Goal: Task Accomplishment & Management: Manage account settings

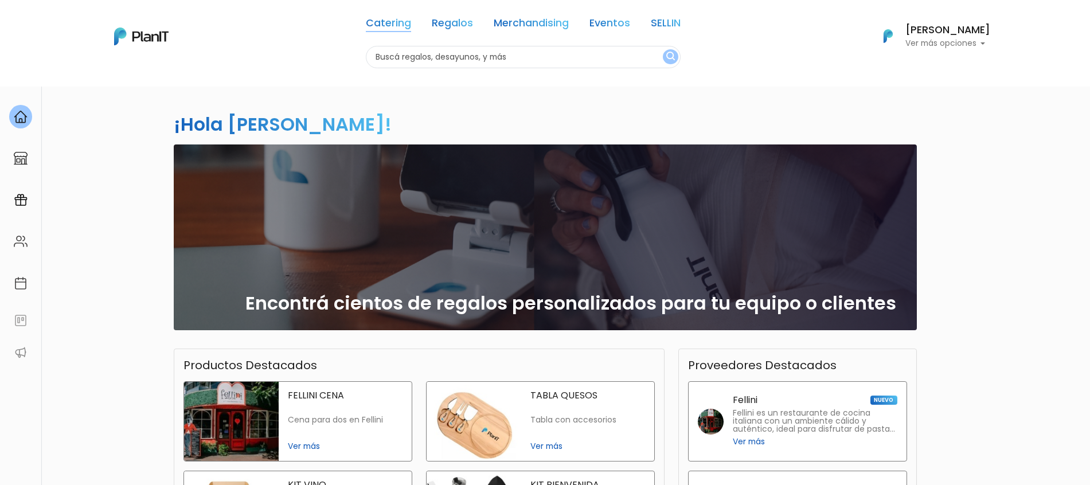
click at [406, 24] on link "Catering" at bounding box center [388, 25] width 45 height 14
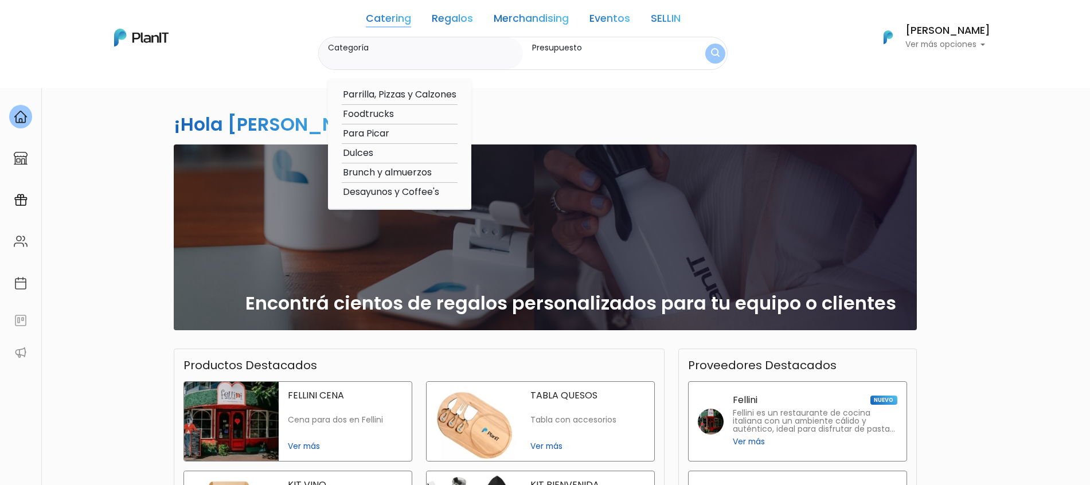
click at [292, 50] on div "Catering Regalos Merchandising Eventos SELLIN Catering Regalos Merchandising Ev…" at bounding box center [545, 37] width 917 height 65
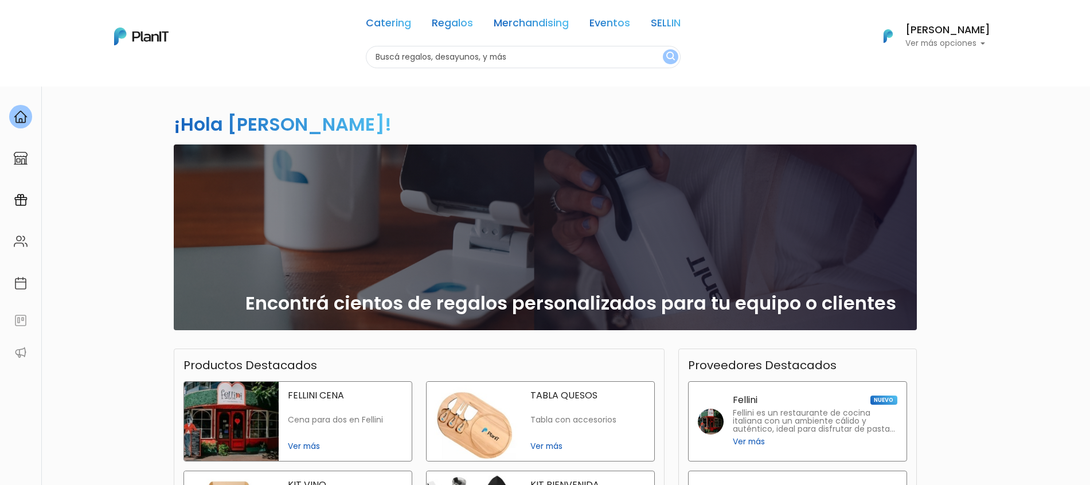
click at [458, 26] on link "Regalos" at bounding box center [452, 25] width 41 height 14
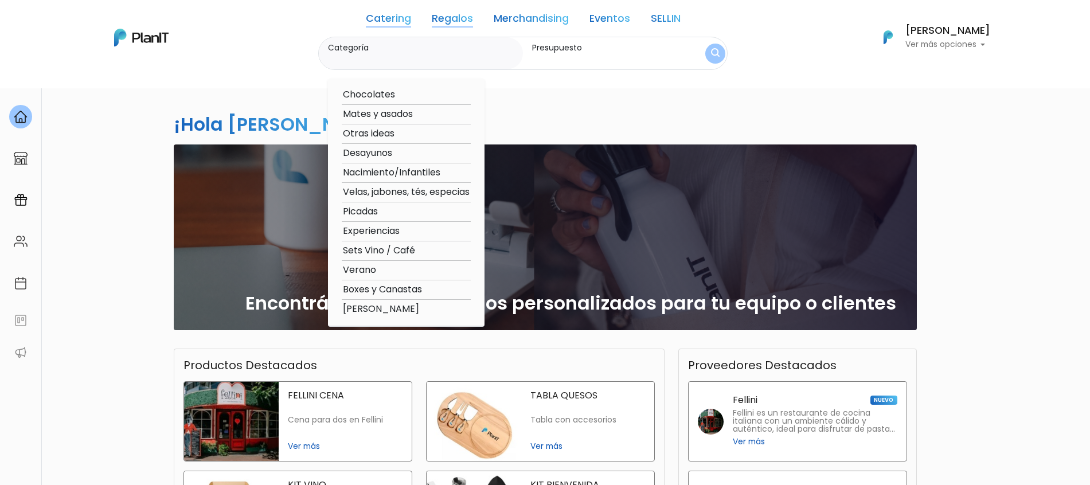
click at [531, 26] on link "Merchandising" at bounding box center [531, 21] width 75 height 14
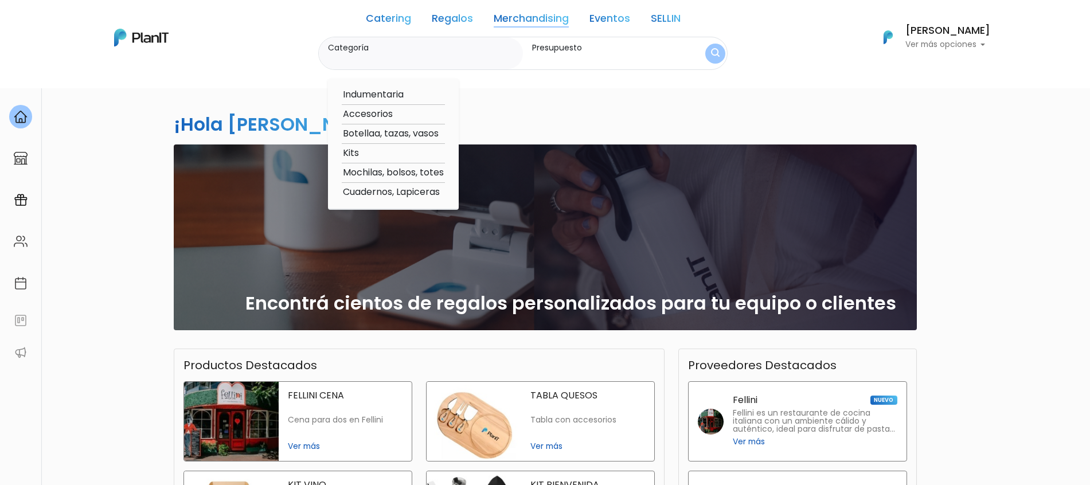
click at [609, 23] on link "Eventos" at bounding box center [609, 21] width 41 height 14
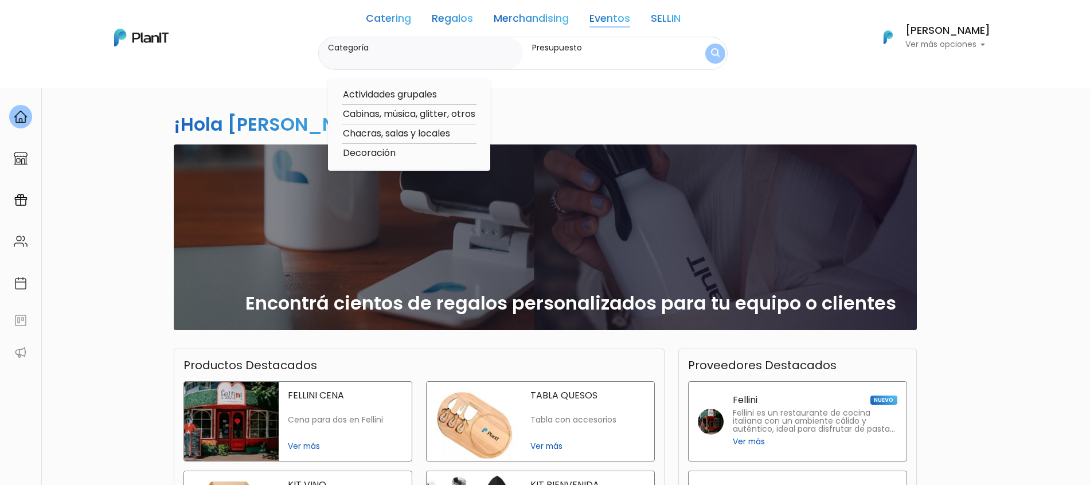
click at [589, 115] on div "¡Hola Sofía Valiente! slide 1 of 1 Encontrá cientos de regalos personalizados p…" at bounding box center [545, 337] width 757 height 502
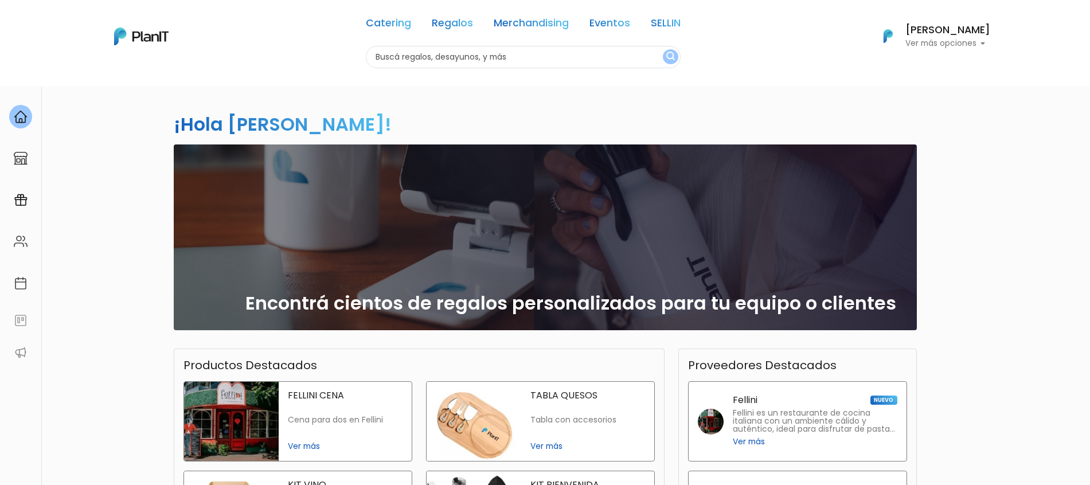
click at [659, 29] on link "SELLIN" at bounding box center [666, 25] width 30 height 14
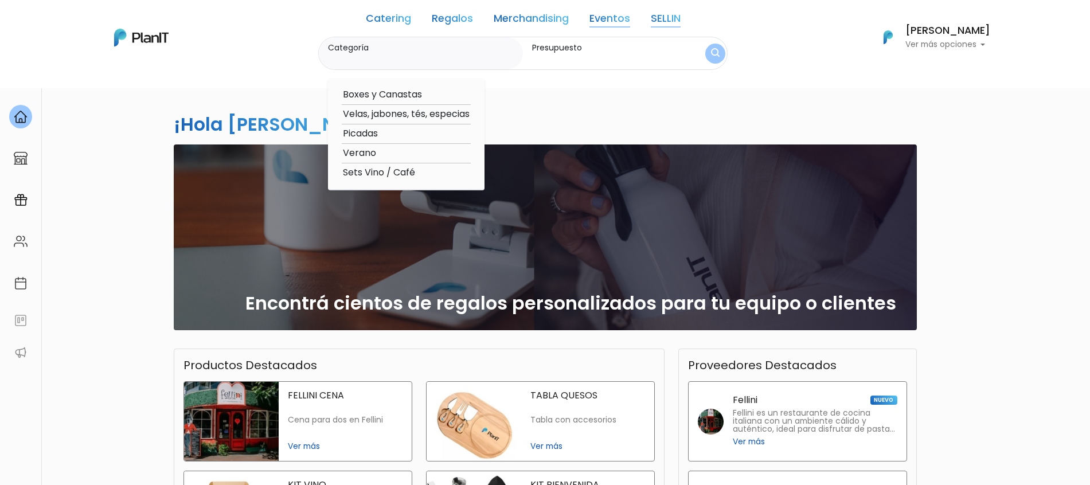
click at [659, 29] on div "Catering Regalos Merchandising Eventos SELLIN" at bounding box center [523, 21] width 315 height 32
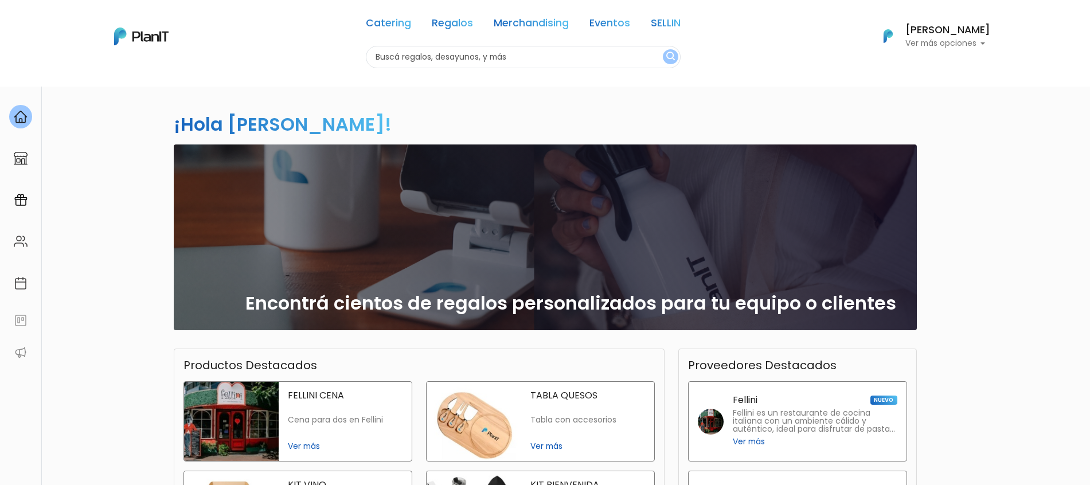
click at [679, 24] on link "SELLIN" at bounding box center [666, 25] width 30 height 14
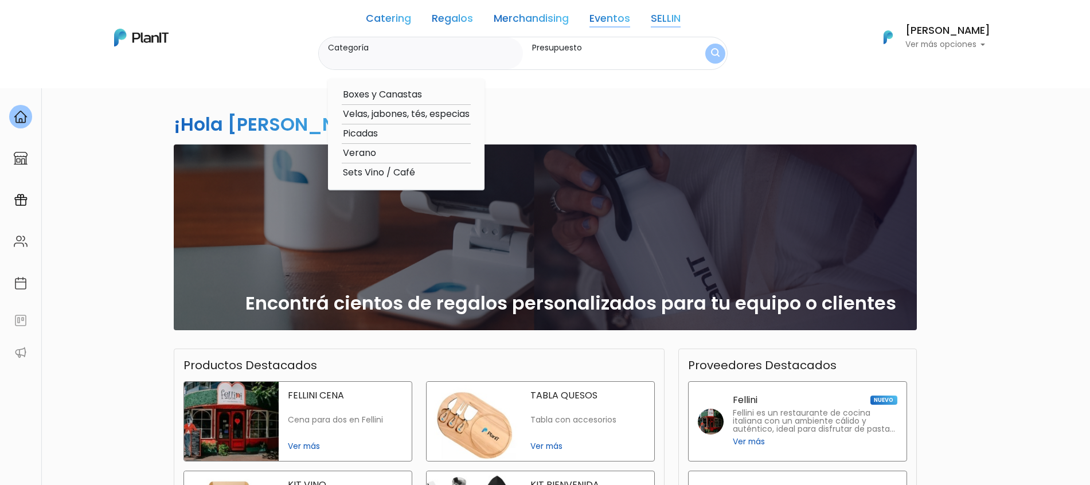
click at [611, 124] on div "¡Hola Sofía Valiente! slide 1 of 1 Encontrá cientos de regalos personalizados p…" at bounding box center [545, 337] width 757 height 502
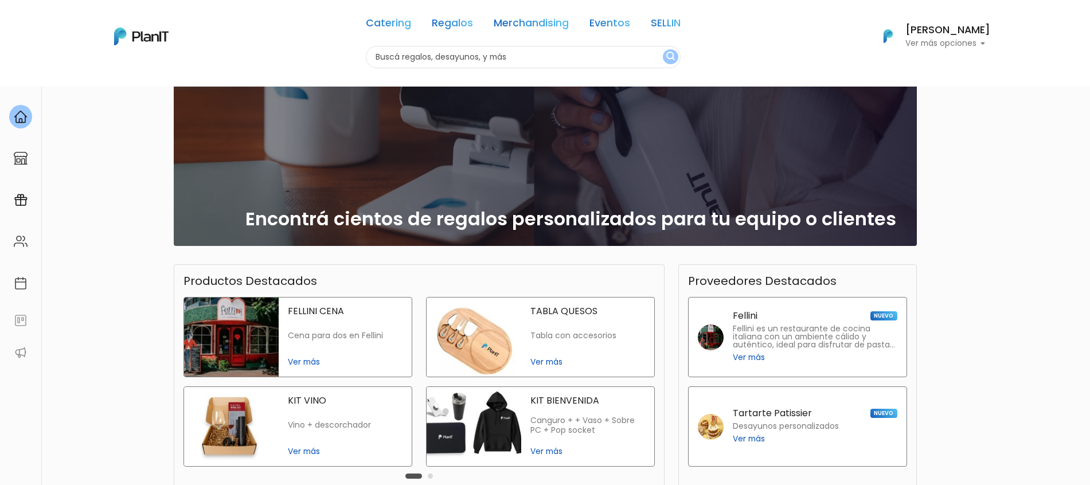
scroll to position [22, 0]
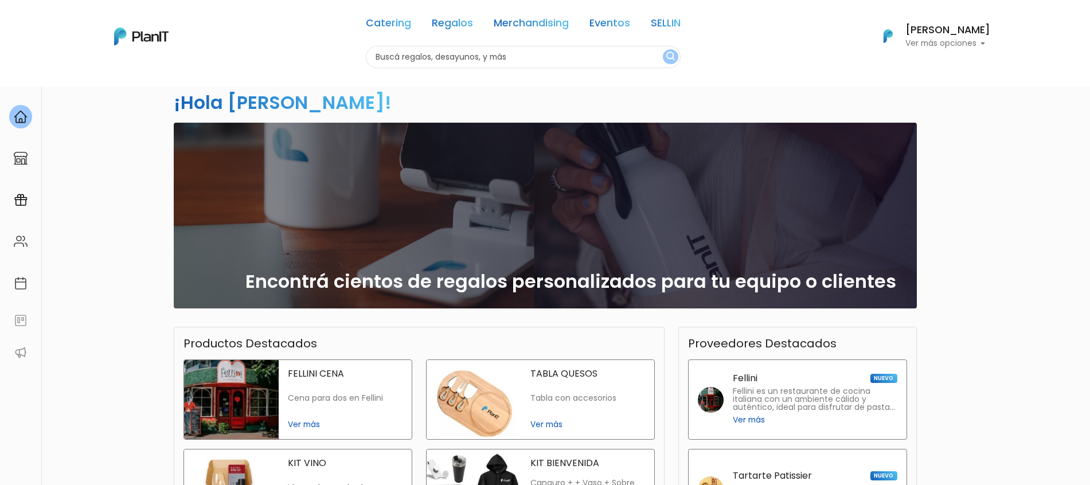
click at [526, 19] on link "Merchandising" at bounding box center [531, 25] width 75 height 14
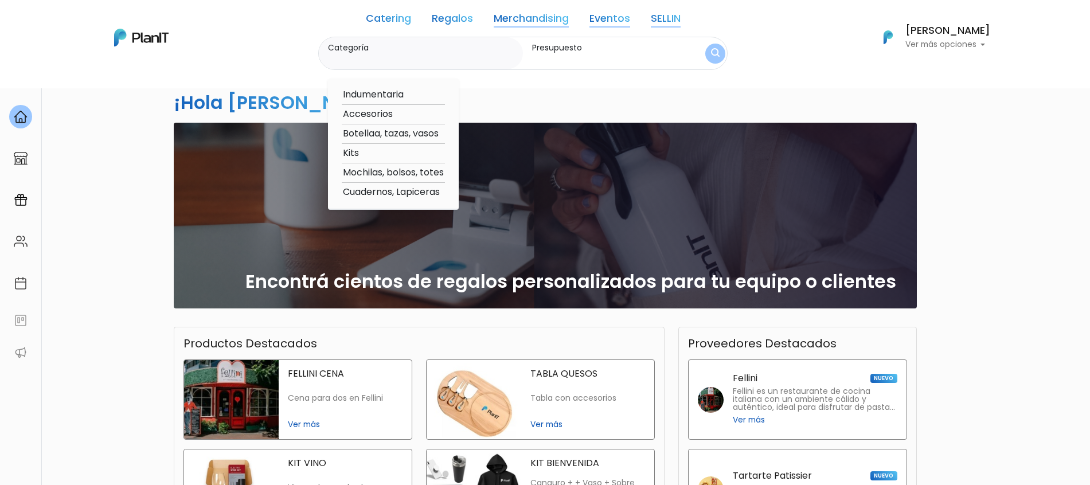
click at [377, 116] on option "Accesorios" at bounding box center [393, 114] width 103 height 14
type input "Accesorios"
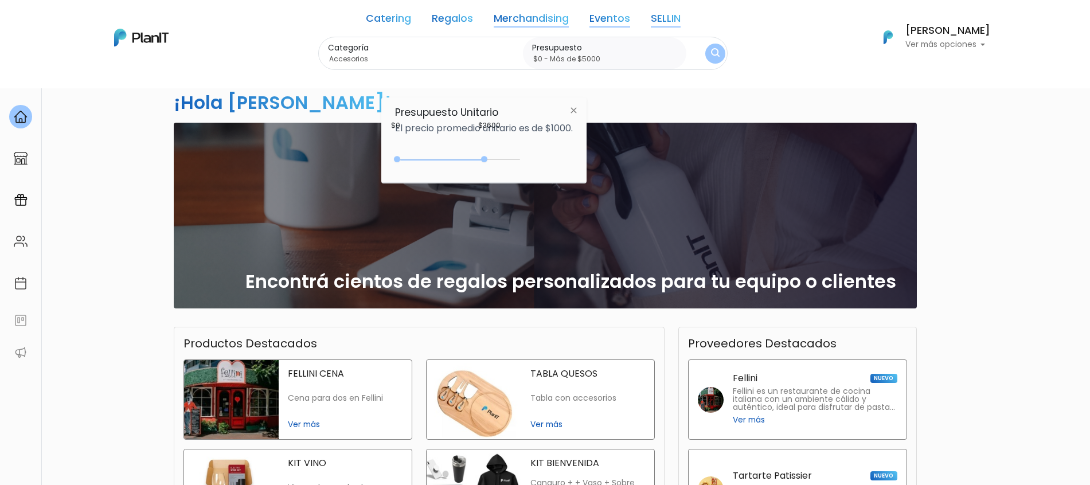
drag, startPoint x: 420, startPoint y: 158, endPoint x: 522, endPoint y: 159, distance: 101.5
click at [522, 159] on div "$3600 $0 0 : 3600 0 3600 0,5000" at bounding box center [484, 161] width 178 height 23
type input "$0 - Más de $5000"
click at [712, 50] on button "submit" at bounding box center [715, 53] width 20 height 20
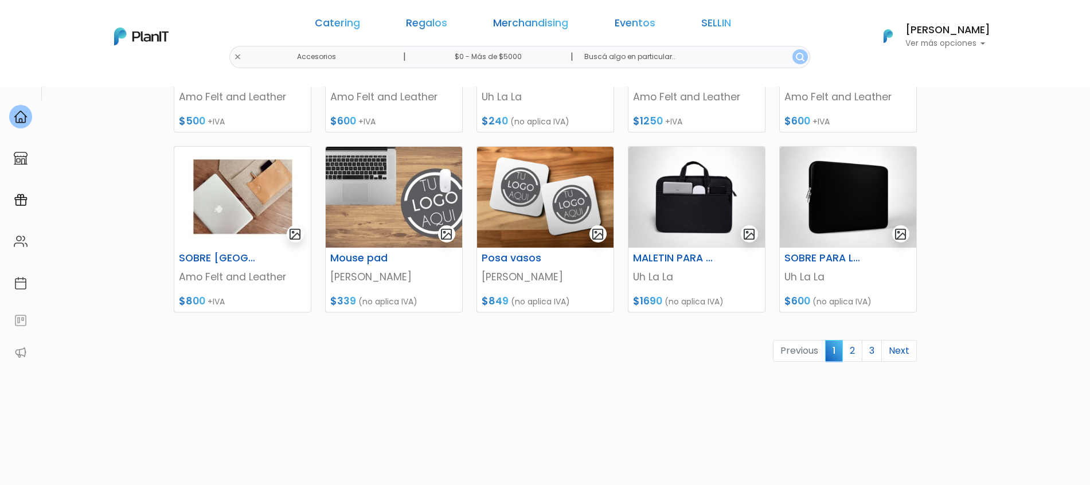
scroll to position [472, 0]
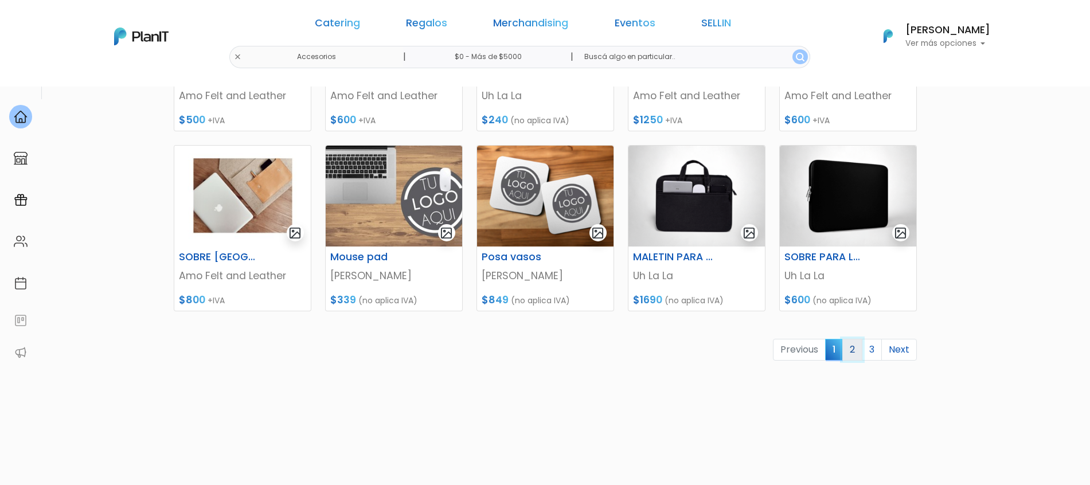
click at [853, 352] on link "2" at bounding box center [852, 350] width 20 height 22
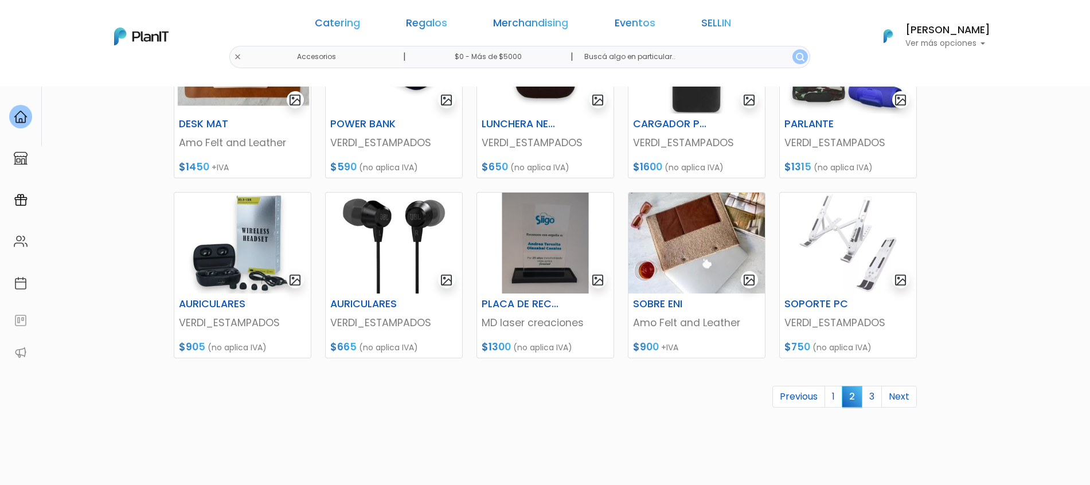
scroll to position [453, 0]
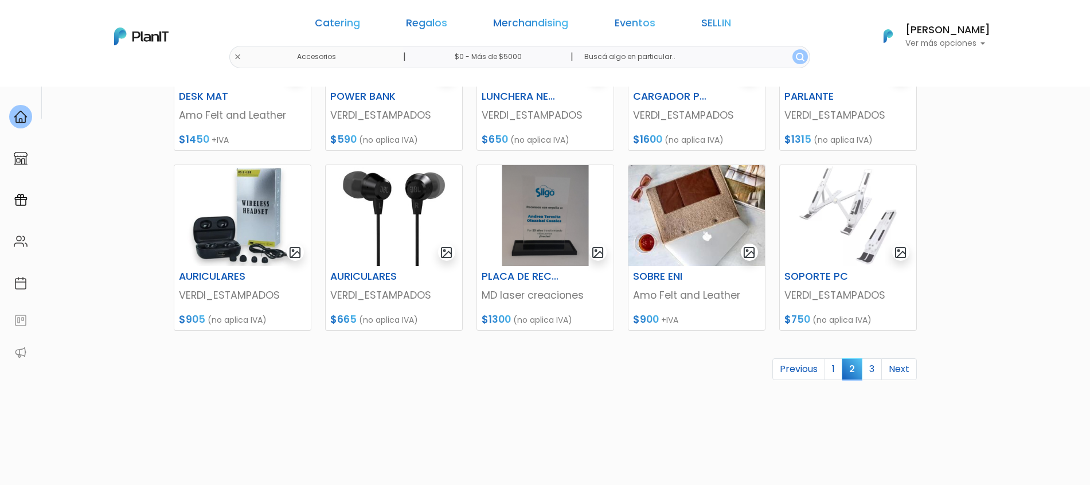
click at [981, 45] on p "Ver más opciones" at bounding box center [947, 44] width 85 height 8
click at [917, 167] on link "Cerrar Sesión" at bounding box center [939, 170] width 102 height 23
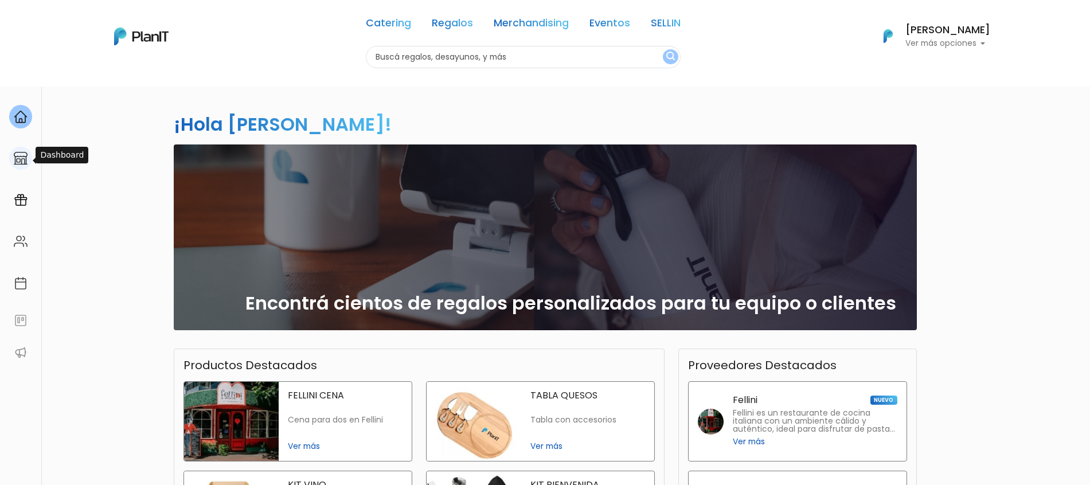
click at [16, 158] on img at bounding box center [21, 158] width 14 height 14
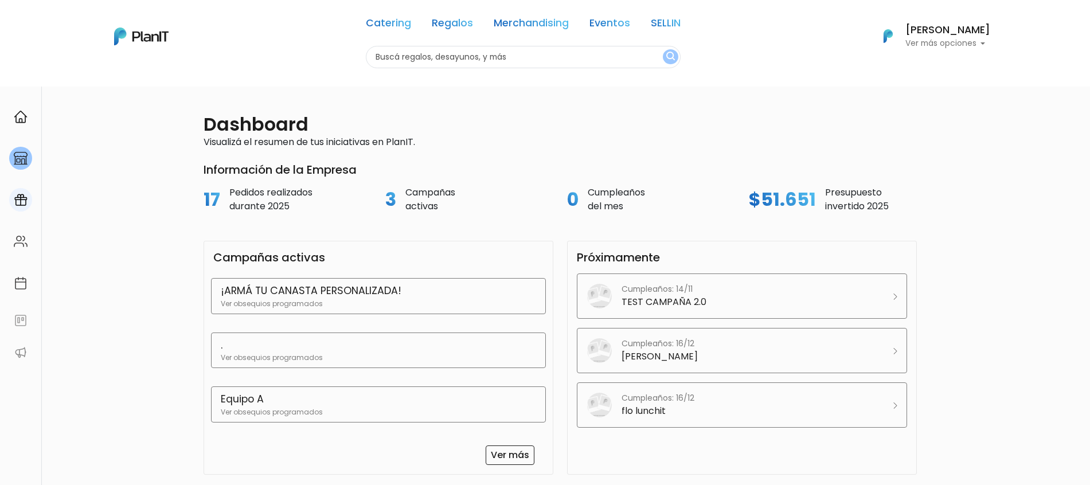
click at [22, 201] on img at bounding box center [21, 200] width 14 height 14
click at [19, 196] on img at bounding box center [21, 200] width 14 height 14
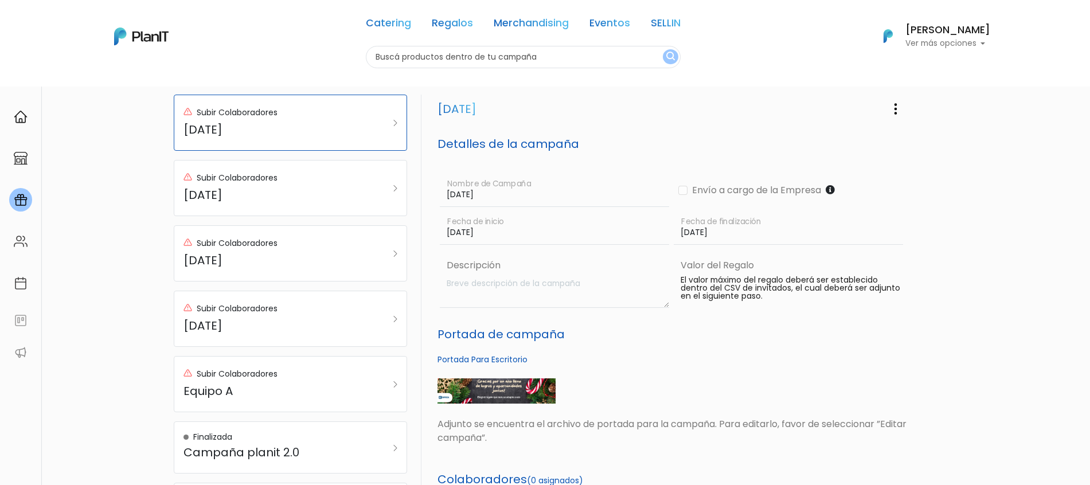
scroll to position [15, 0]
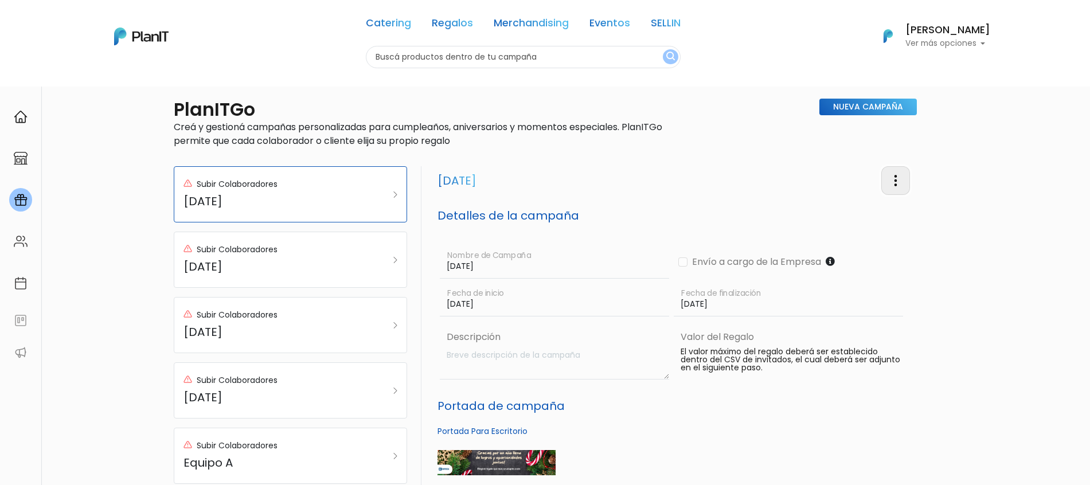
click at [902, 185] on button "button" at bounding box center [895, 180] width 29 height 28
click at [862, 209] on link "Editar Campaña" at bounding box center [858, 213] width 104 height 25
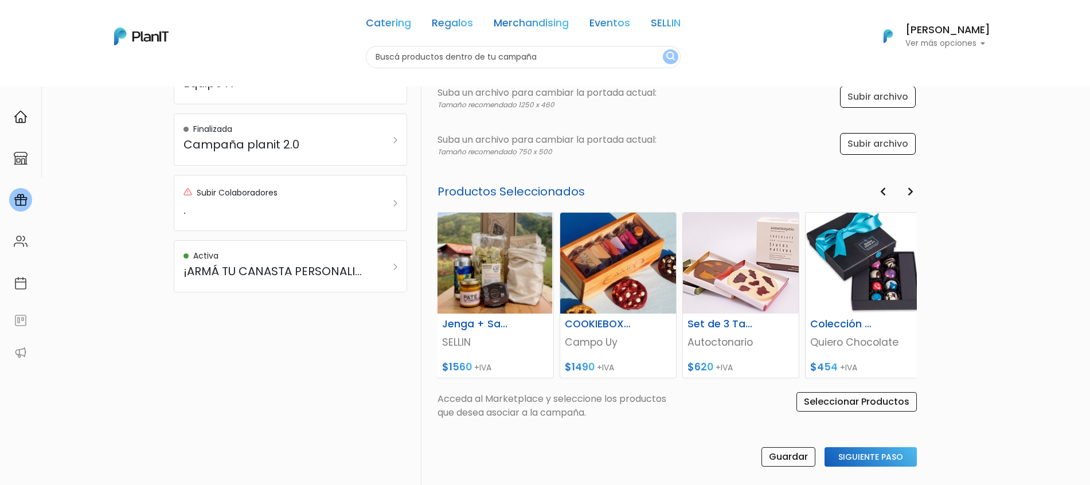
scroll to position [399, 0]
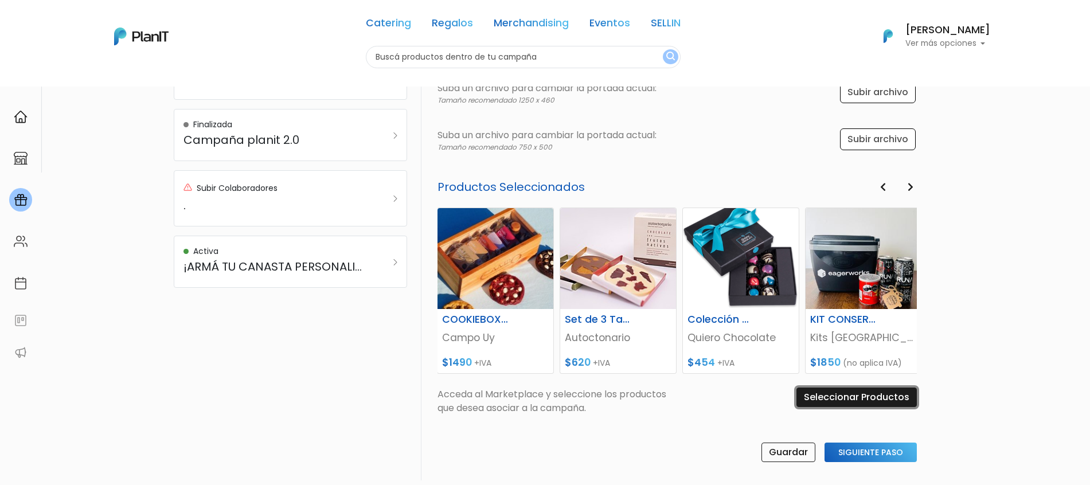
click at [835, 392] on input "Seleccionar Productos" at bounding box center [856, 397] width 120 height 19
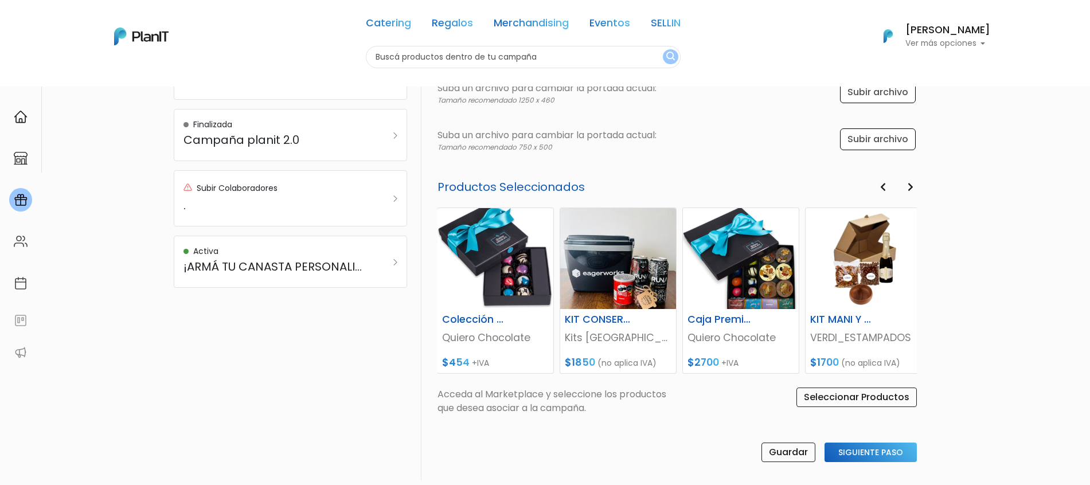
scroll to position [434, 0]
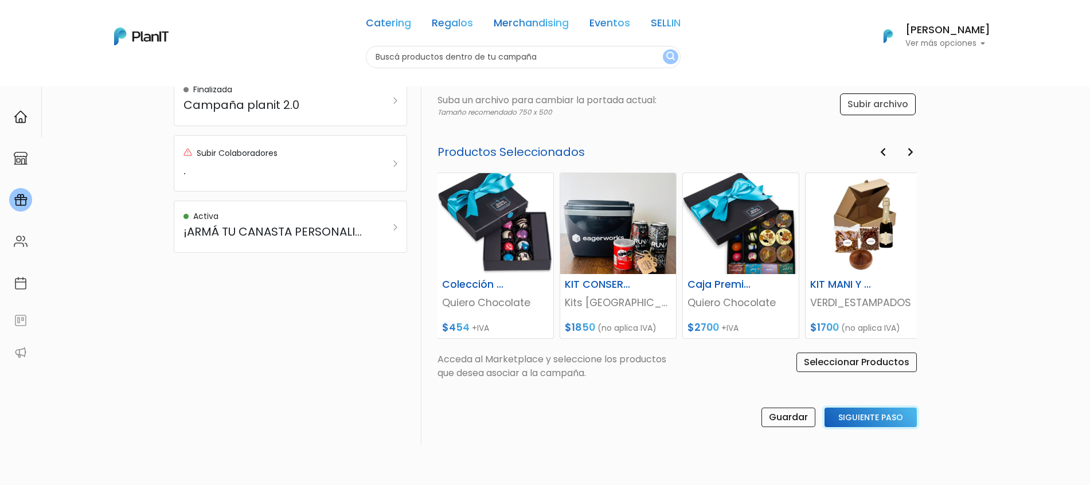
click at [853, 416] on input "Siguiente Paso" at bounding box center [871, 417] width 92 height 19
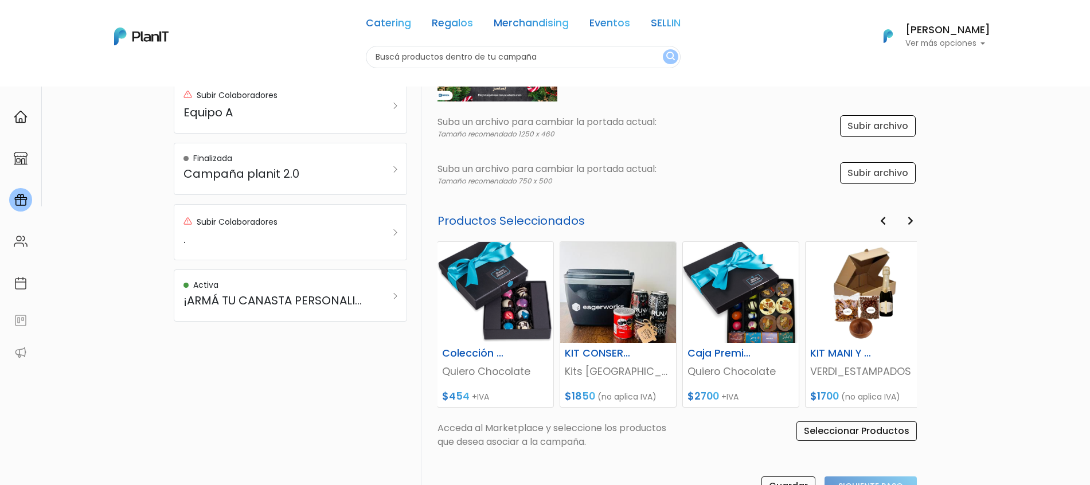
select select "custom"
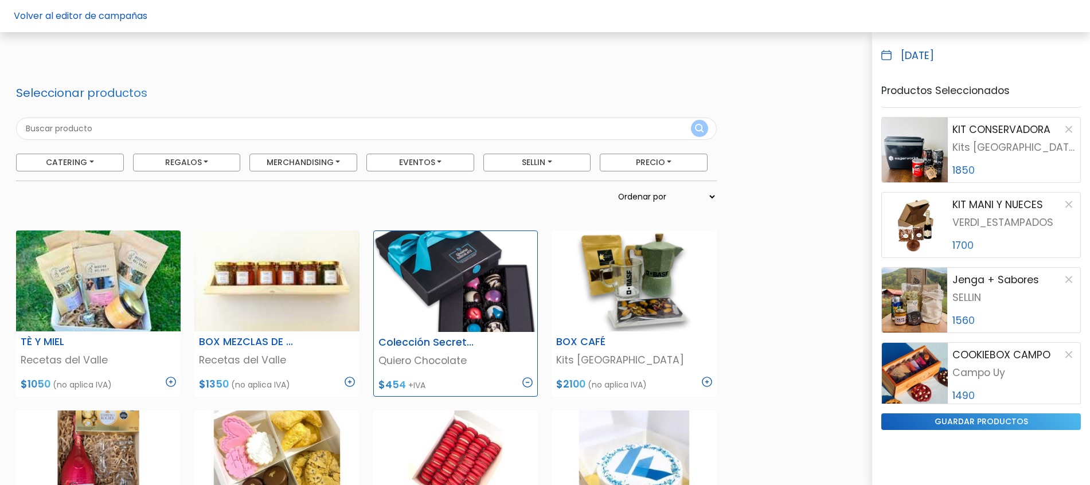
scroll to position [378, 0]
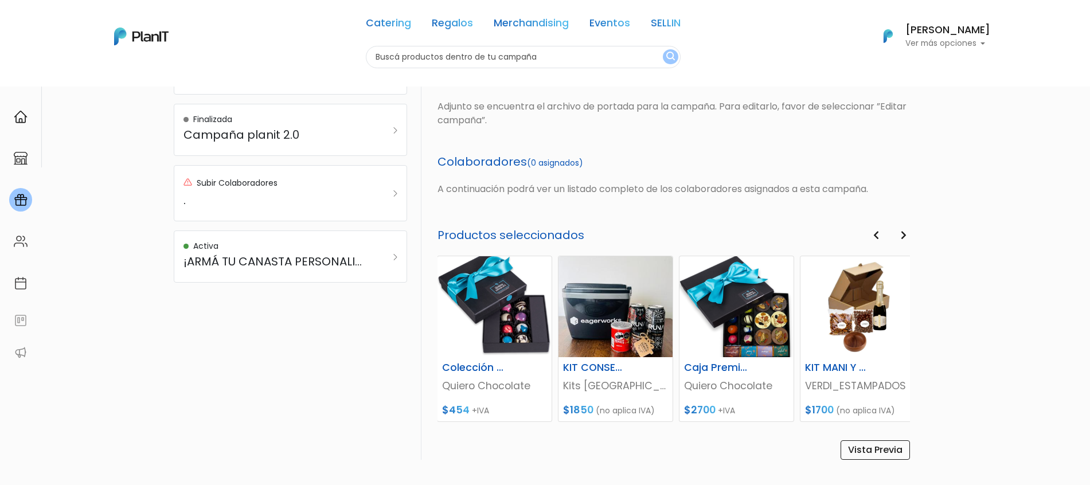
scroll to position [409, 0]
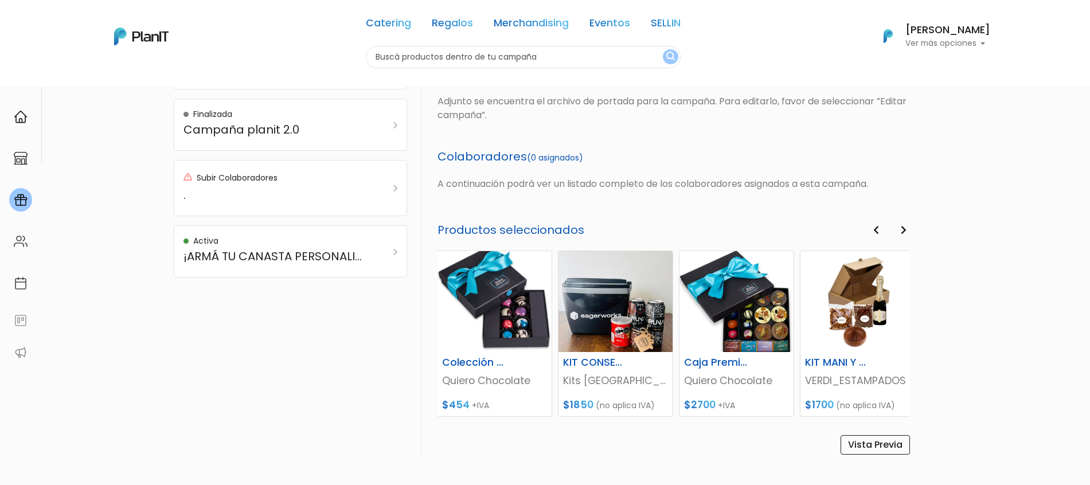
click at [863, 437] on link "Vista Previa" at bounding box center [875, 444] width 69 height 19
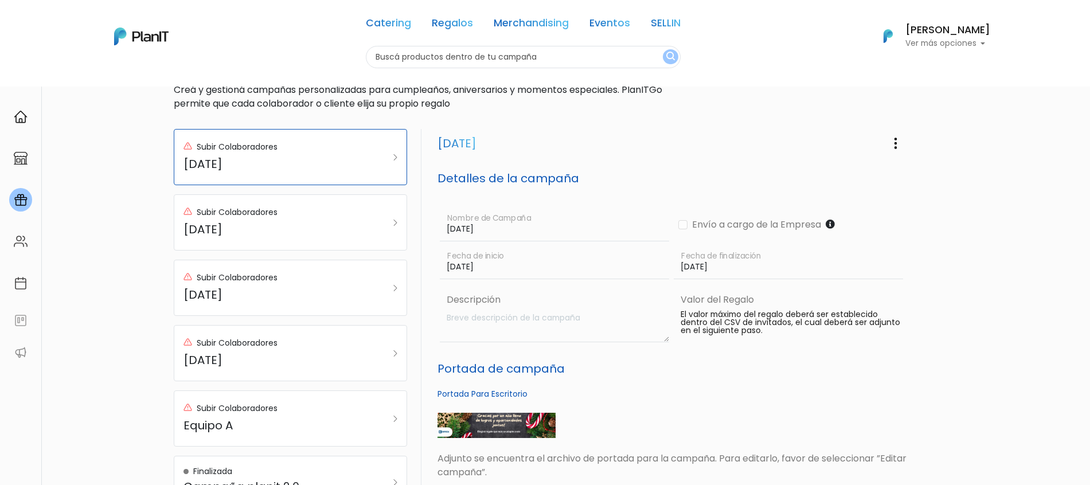
scroll to position [52, 0]
click at [350, 212] on div "Subir Colaboradores" at bounding box center [274, 213] width 182 height 16
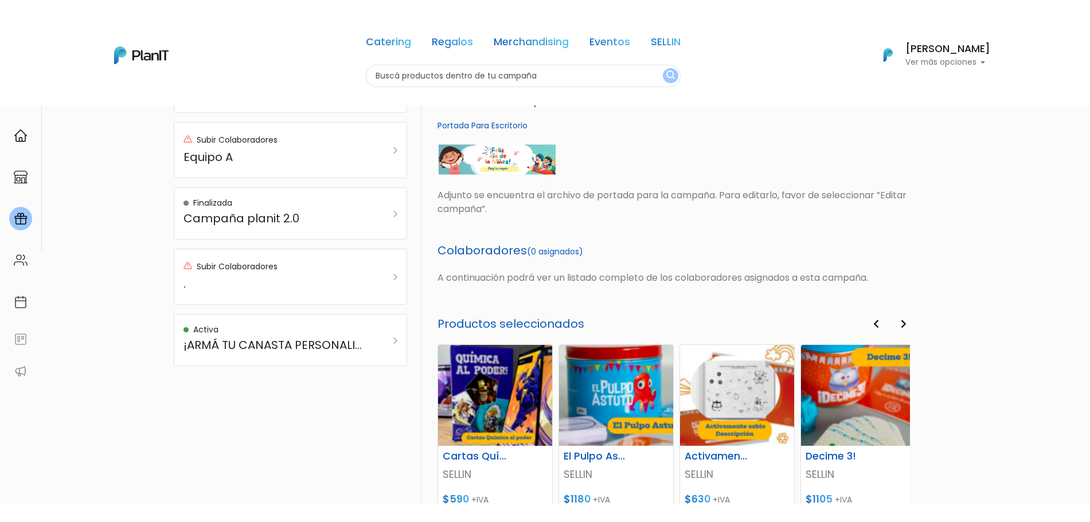
scroll to position [338, 0]
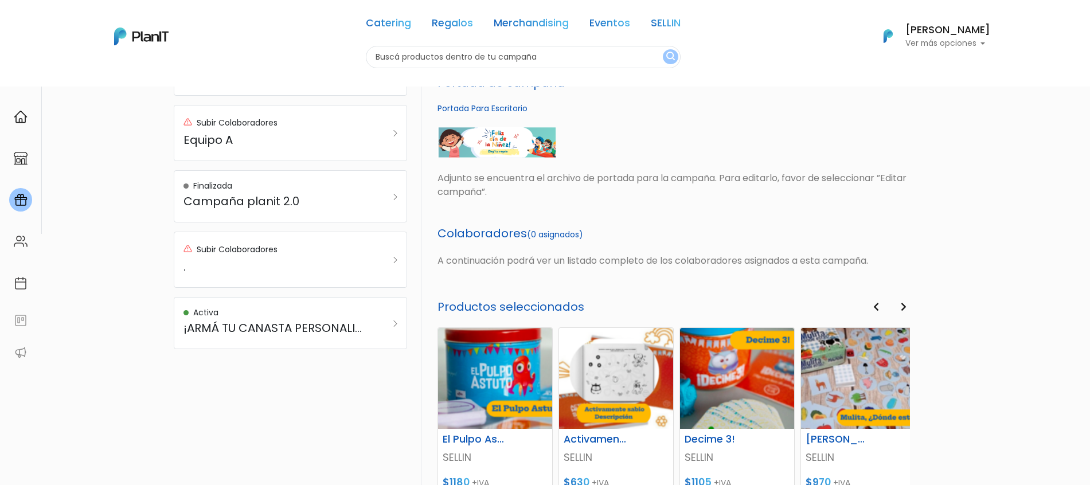
click at [899, 310] on button "Next" at bounding box center [903, 307] width 13 height 15
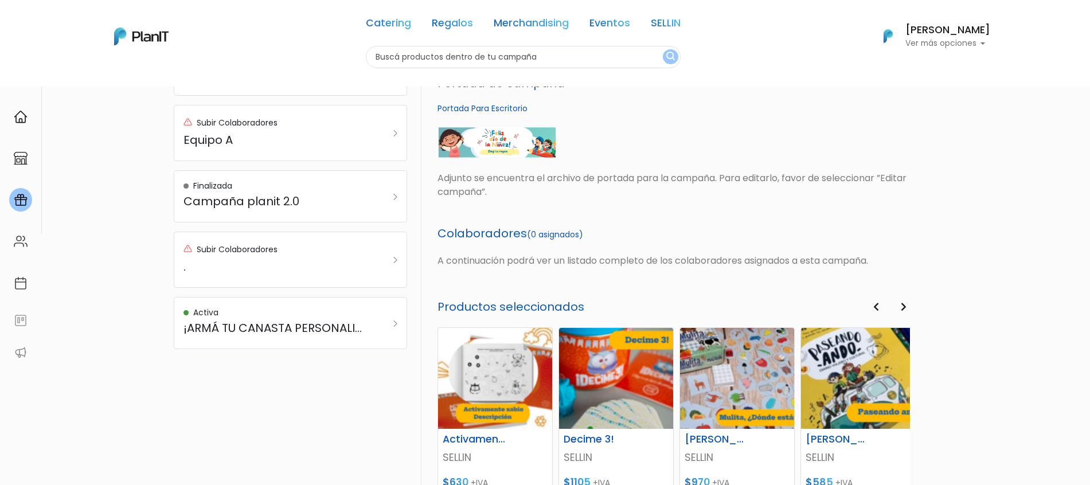
click at [899, 310] on button "Next" at bounding box center [903, 307] width 13 height 15
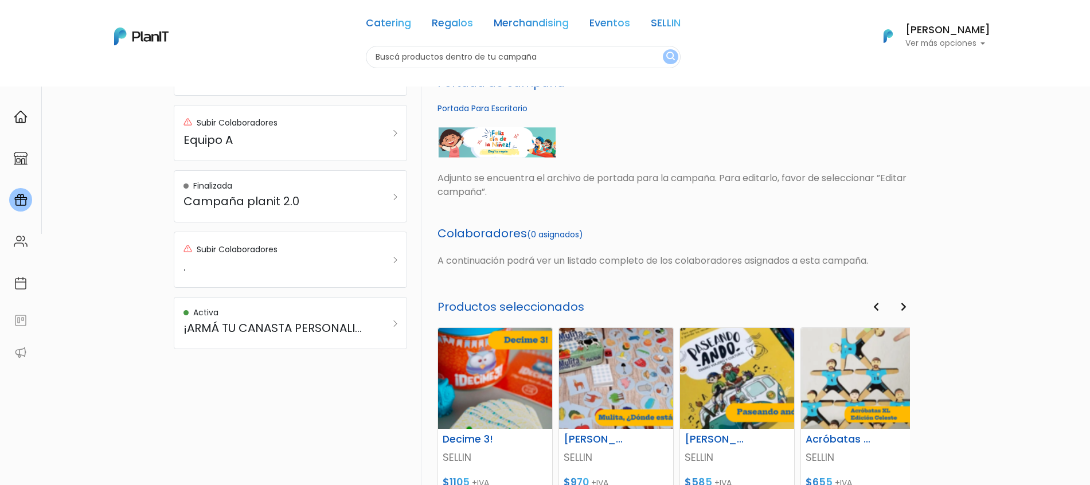
click at [899, 310] on button "Next" at bounding box center [903, 307] width 13 height 15
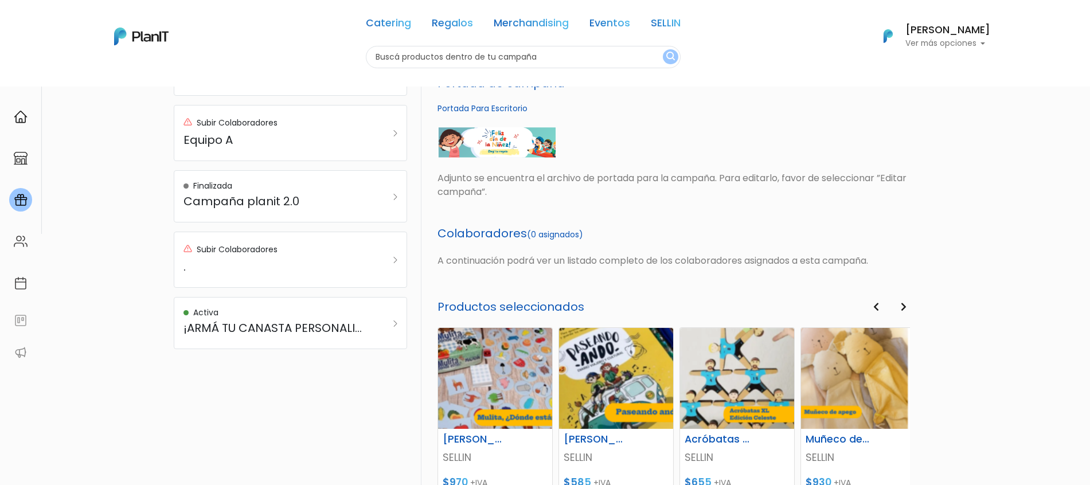
click at [899, 310] on button "Next" at bounding box center [903, 307] width 13 height 15
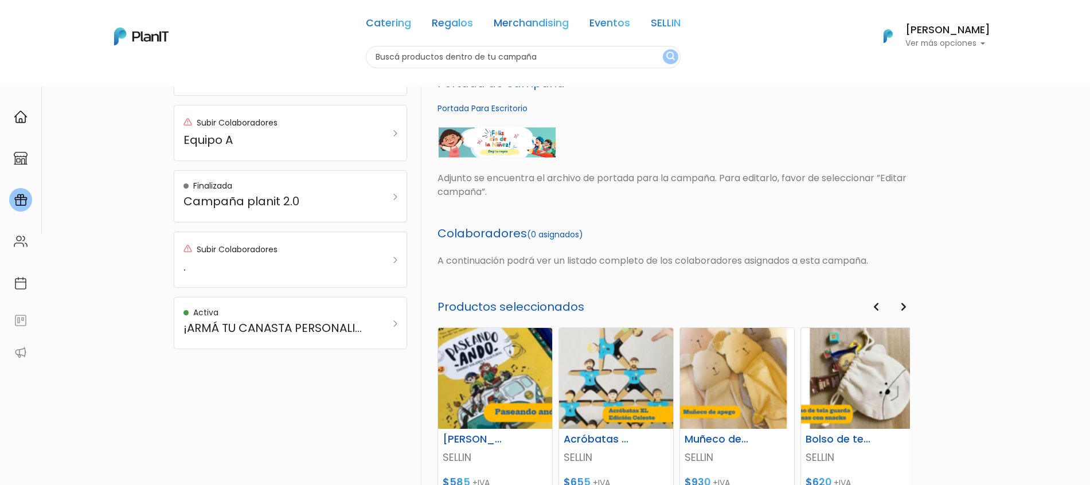
click at [899, 310] on button "Next" at bounding box center [903, 307] width 13 height 15
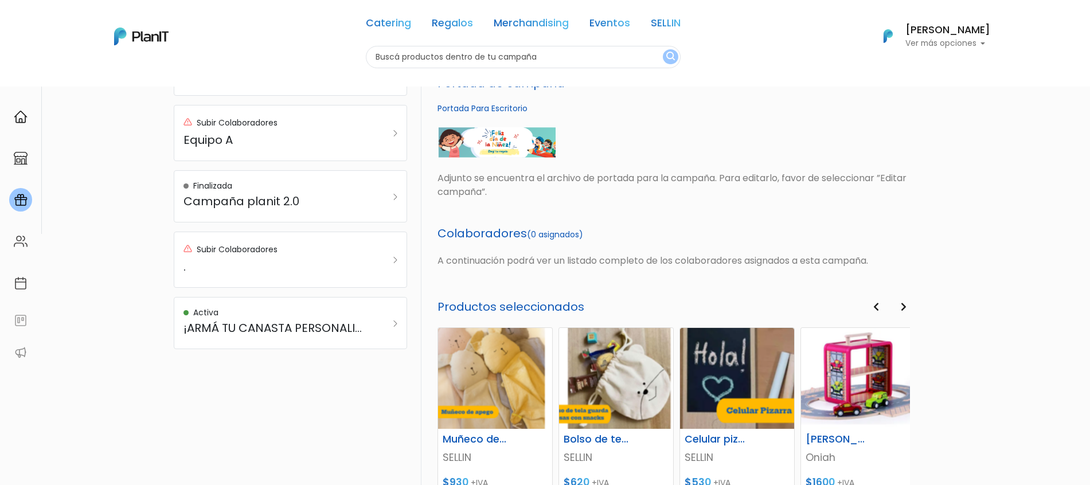
click at [899, 310] on button "Next" at bounding box center [903, 307] width 13 height 15
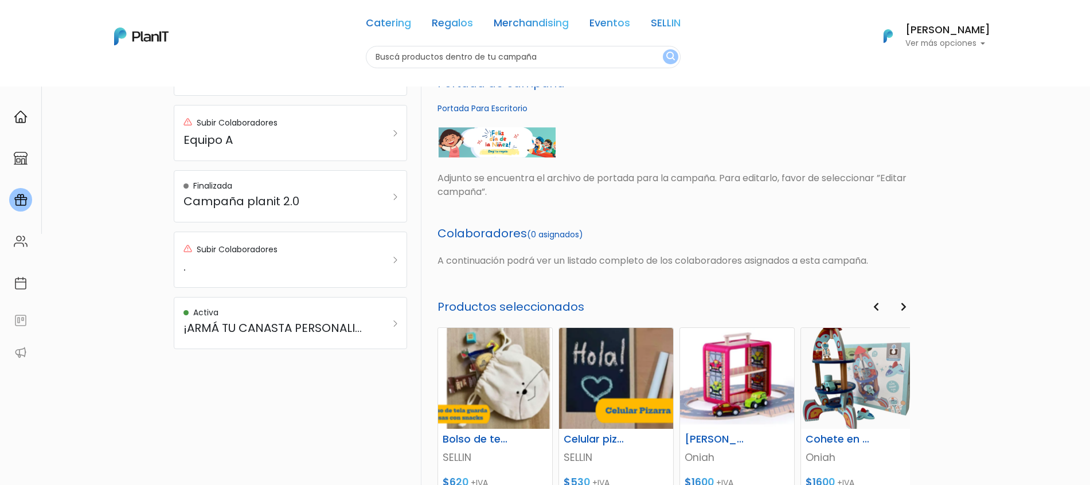
click at [899, 310] on button "Next" at bounding box center [903, 307] width 13 height 15
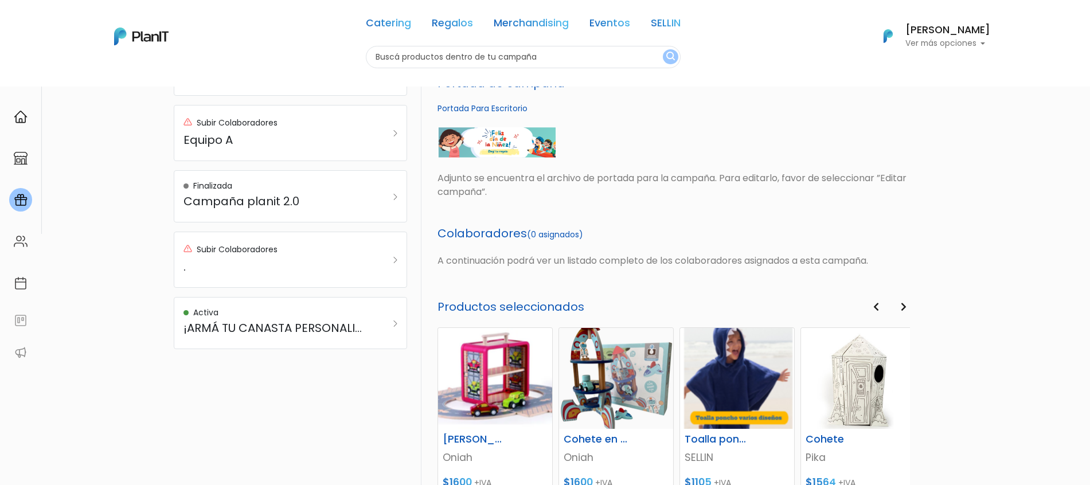
click at [899, 310] on button "Next" at bounding box center [903, 307] width 13 height 15
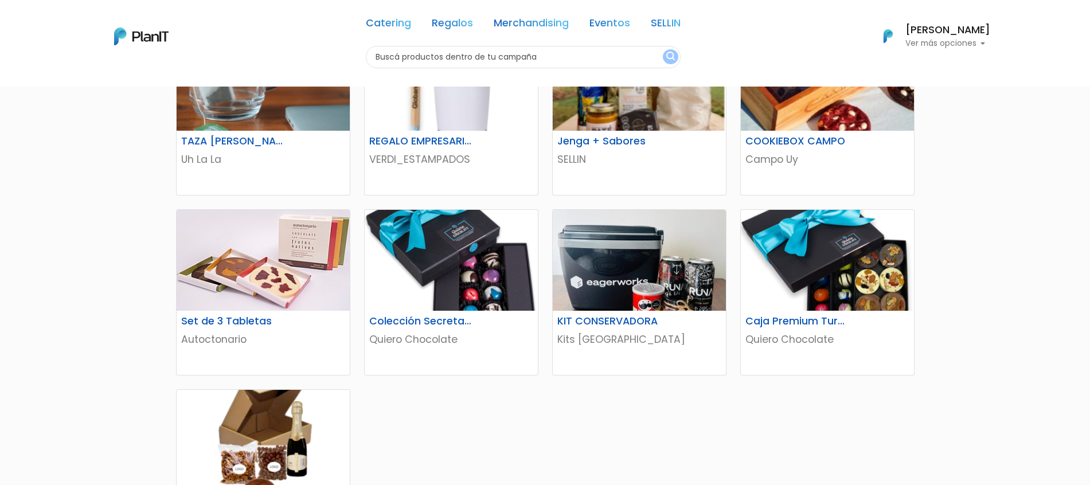
drag, startPoint x: 1095, startPoint y: 139, endPoint x: 1081, endPoint y: 228, distance: 90.4
click at [1081, 228] on html "Catering Regalos Merchandising Eventos SELLIN Catering Regalos Merchandising Ev…" at bounding box center [545, 1] width 1090 height 485
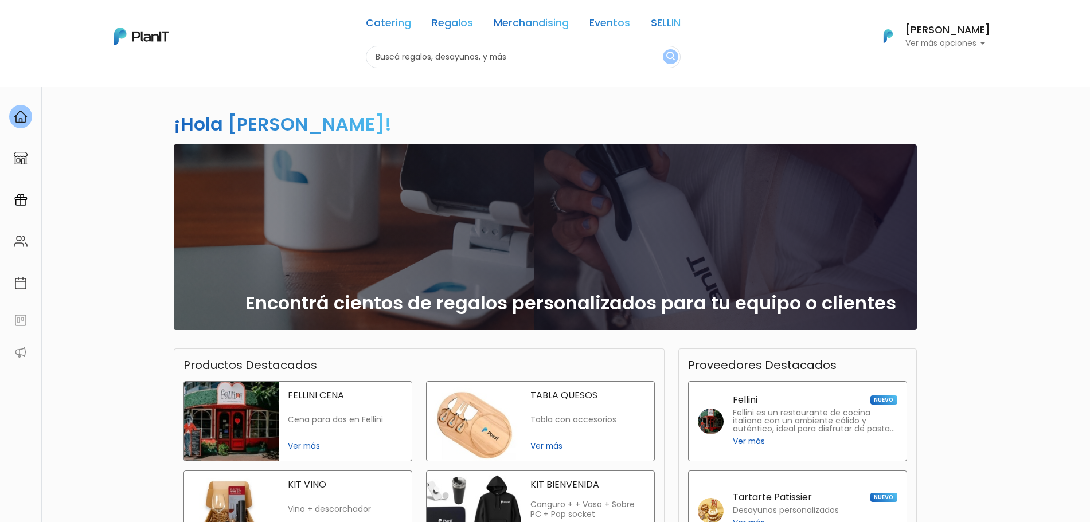
click at [984, 41] on p "Ver más opciones" at bounding box center [947, 44] width 85 height 8
click at [916, 165] on link "Cerrar Sesión" at bounding box center [939, 170] width 102 height 23
